Goal: Task Accomplishment & Management: Use online tool/utility

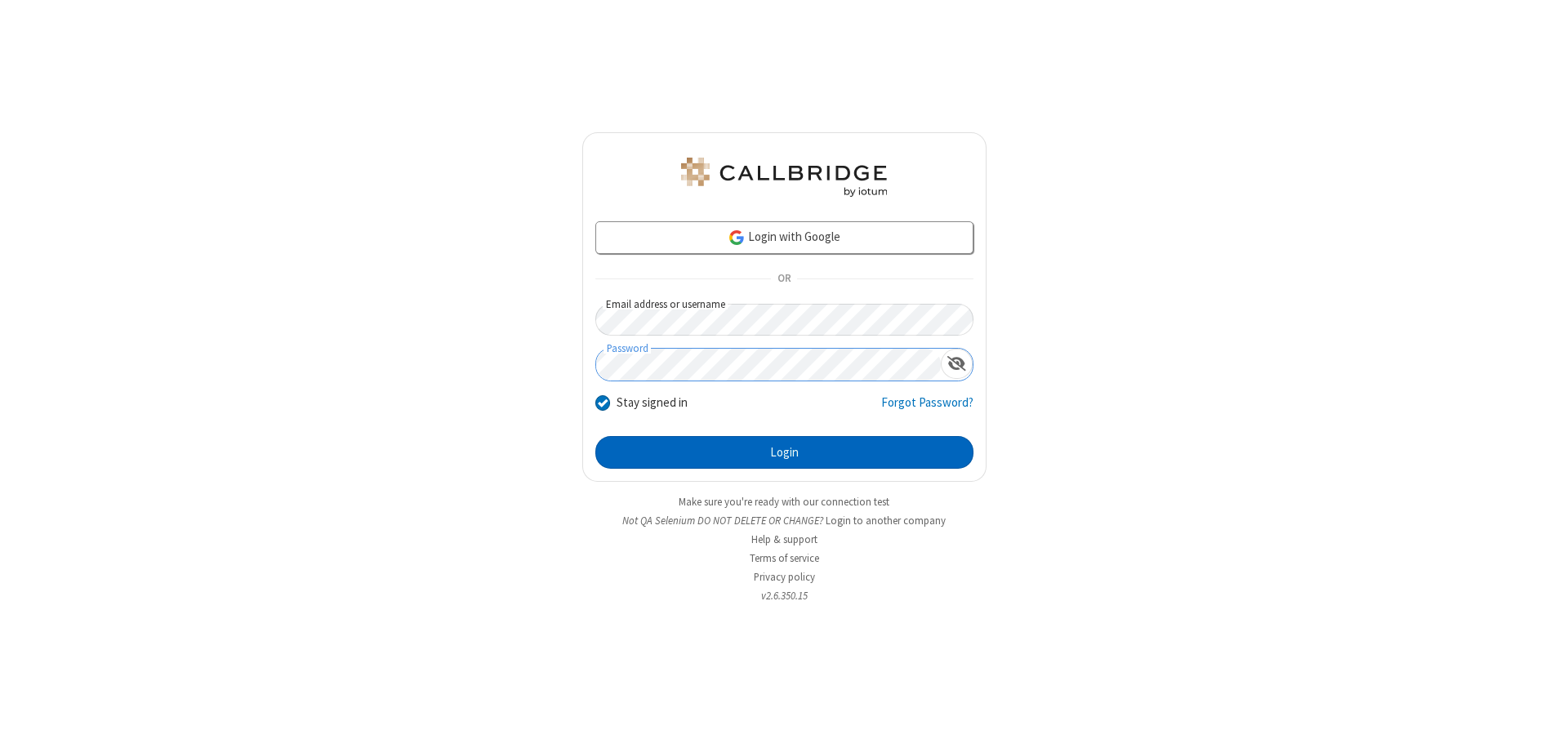
click at [784, 453] on button "Login" at bounding box center [784, 453] width 378 height 33
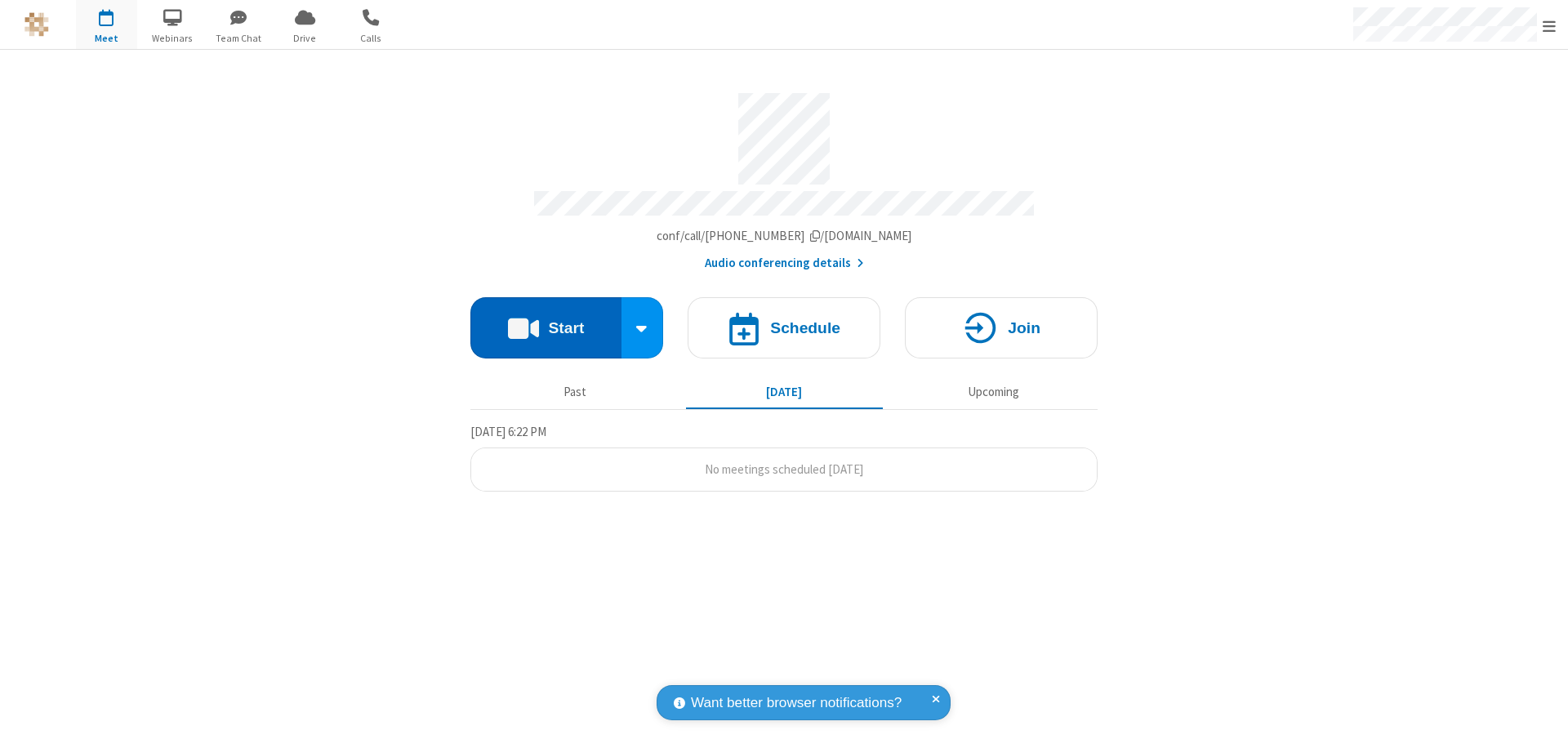
click at [545, 320] on button "Start" at bounding box center [545, 327] width 151 height 62
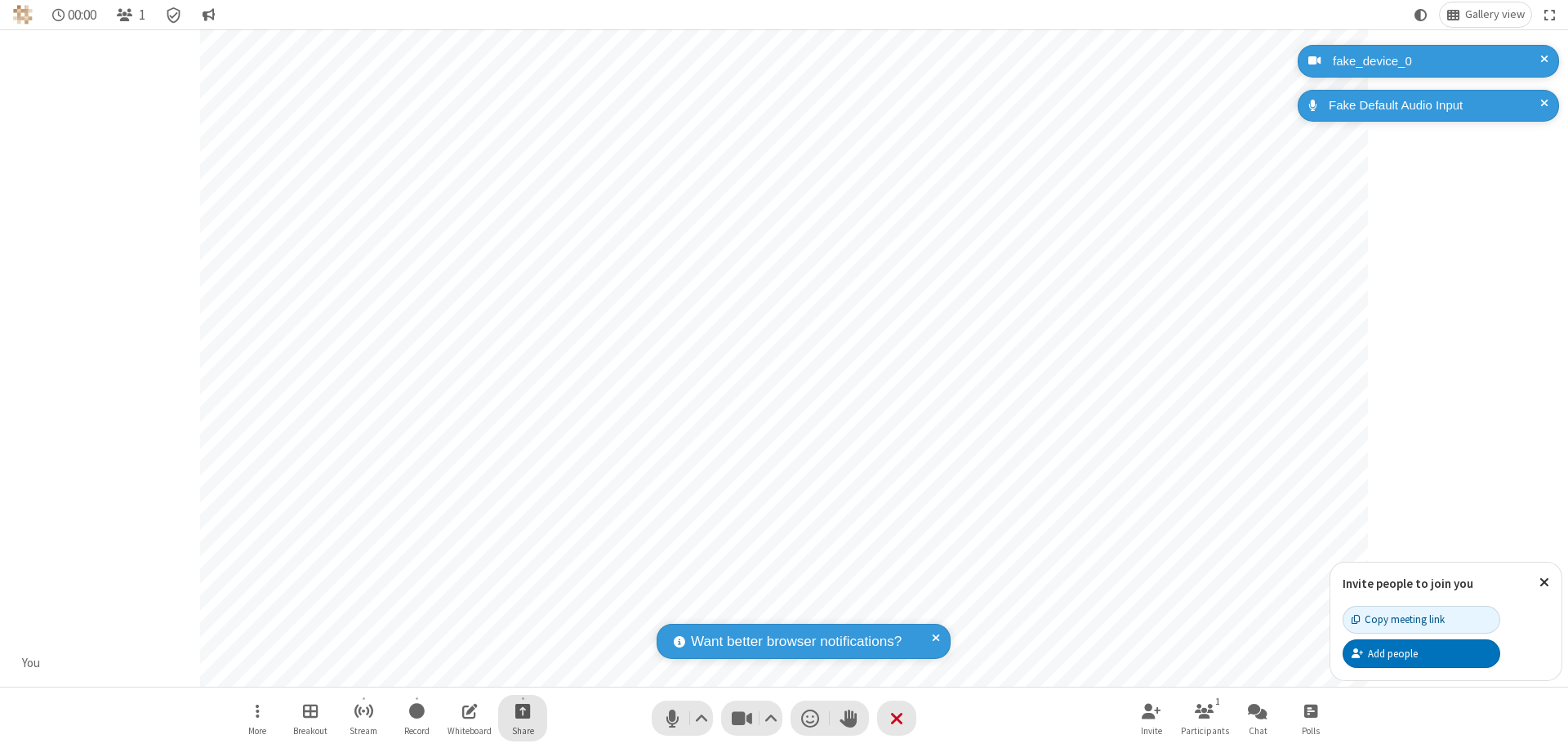
click at [522, 710] on span "Start sharing" at bounding box center [522, 710] width 16 height 21
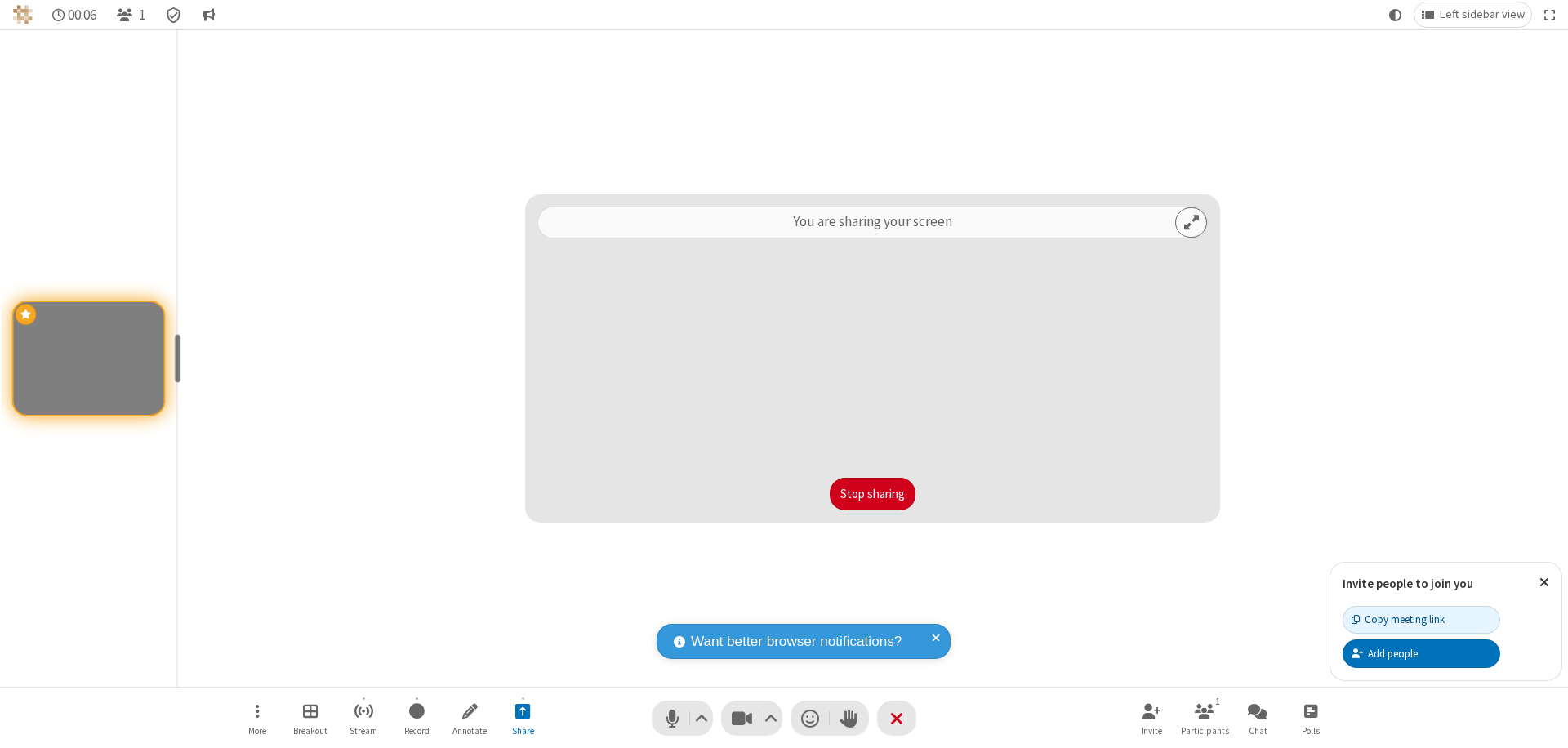
click at [872, 494] on button "Stop sharing" at bounding box center [873, 494] width 86 height 33
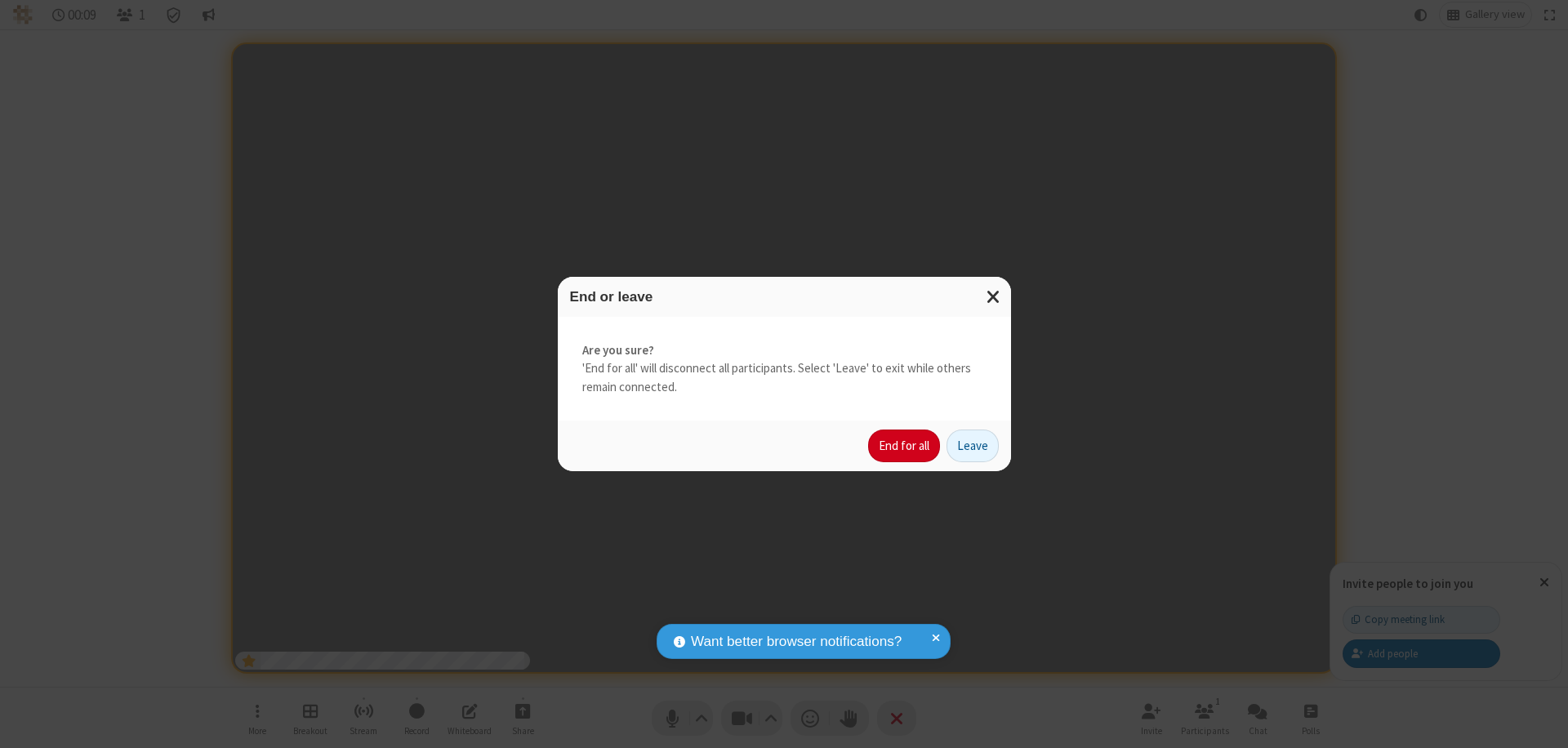
click at [905, 446] on button "End for all" at bounding box center [904, 446] width 72 height 33
